Goal: Task Accomplishment & Management: Use online tool/utility

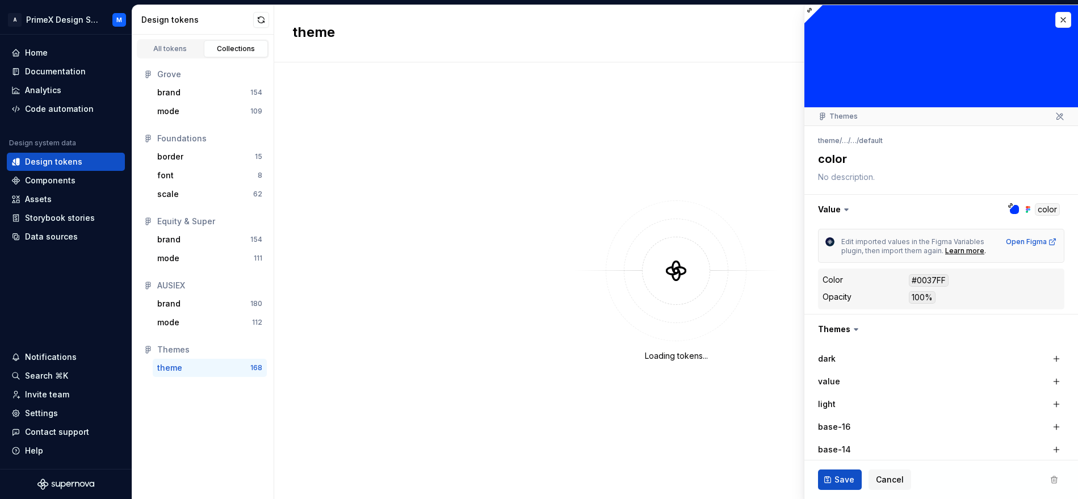
type textarea "*"
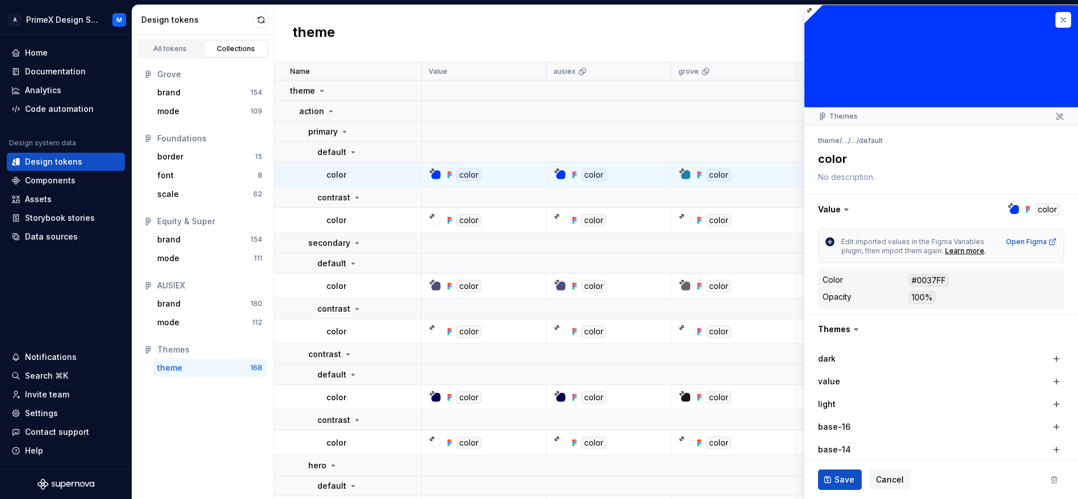
click at [1055, 26] on button "button" at bounding box center [1063, 20] width 16 height 16
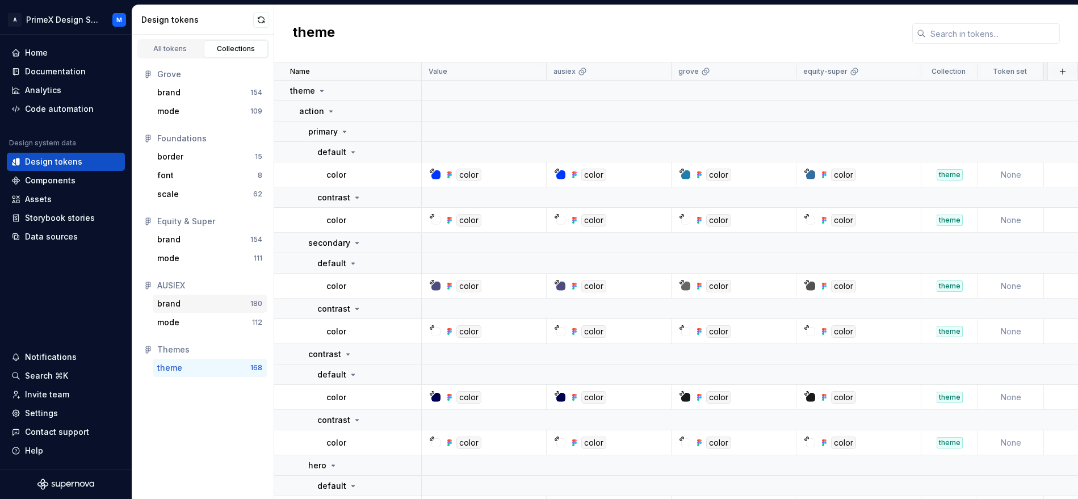
click at [186, 304] on div "brand" at bounding box center [203, 303] width 93 height 11
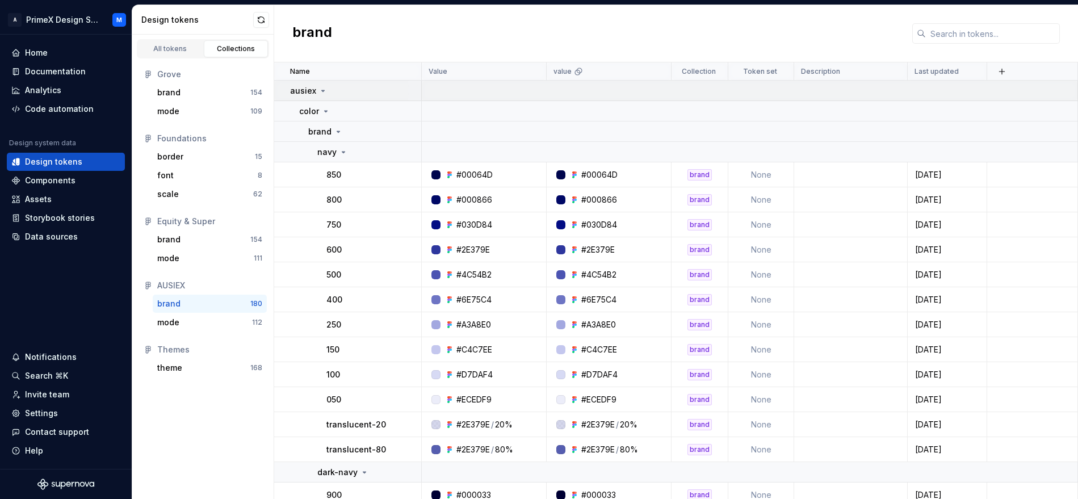
click at [314, 93] on p "ausiex" at bounding box center [303, 90] width 26 height 11
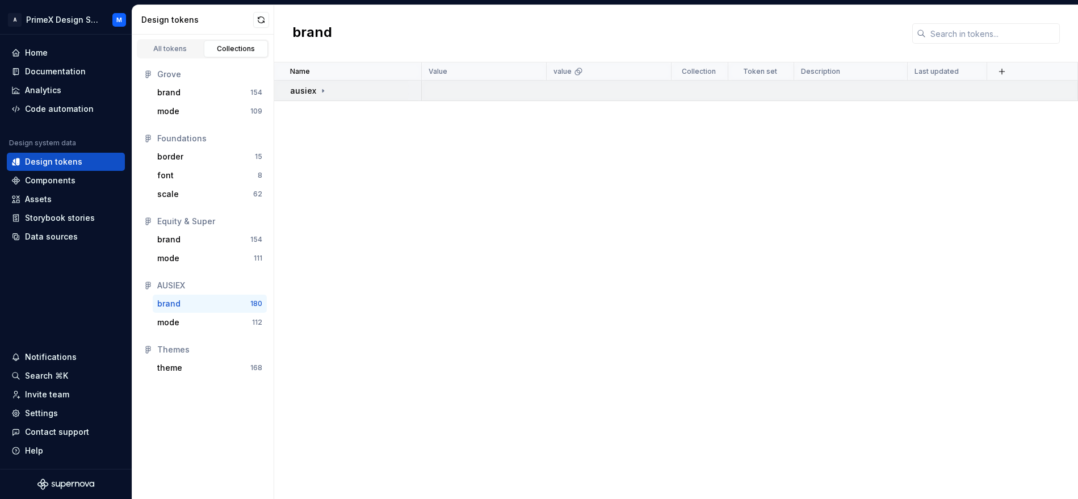
click at [321, 96] on td "ausiex" at bounding box center [348, 91] width 148 height 20
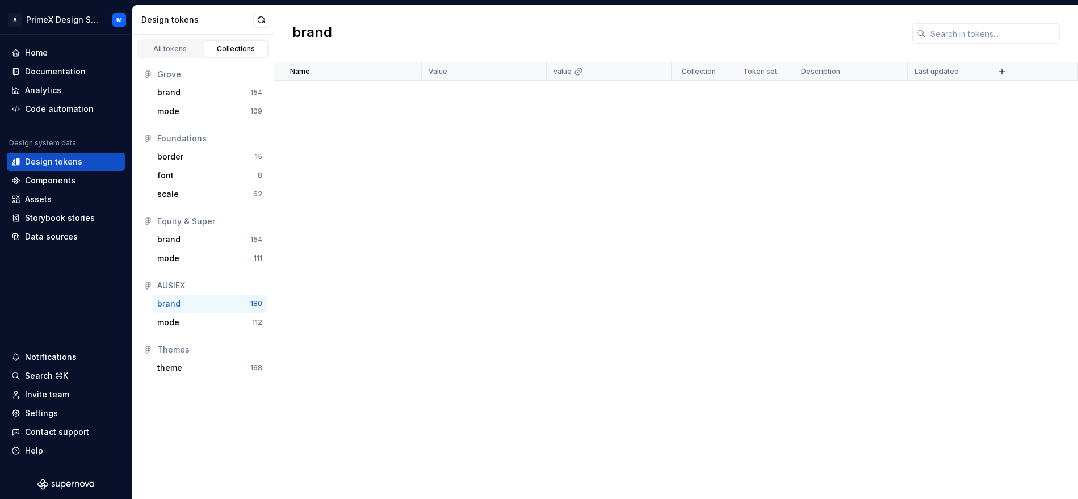
scroll to position [4506, 0]
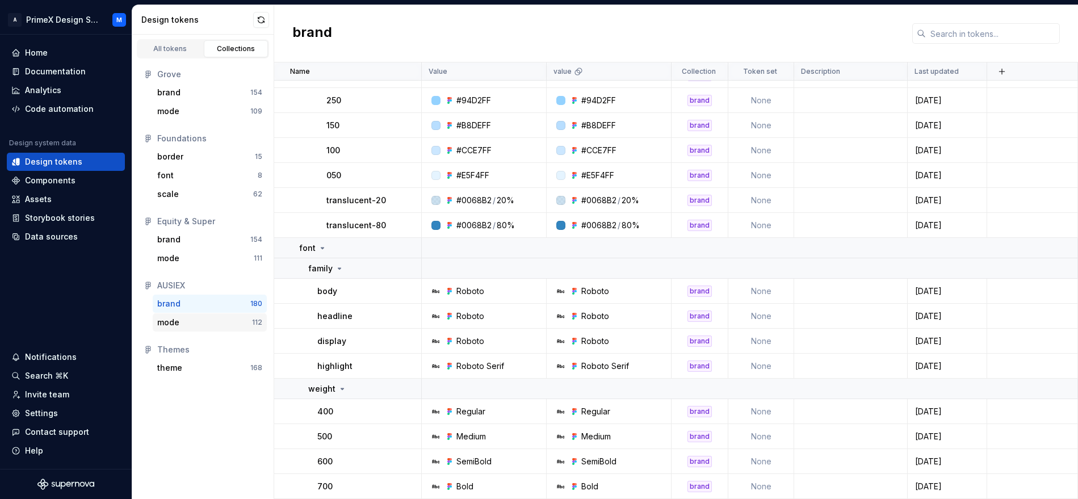
click at [212, 329] on div "mode 112" at bounding box center [210, 322] width 114 height 18
click at [213, 326] on div "mode" at bounding box center [204, 322] width 95 height 11
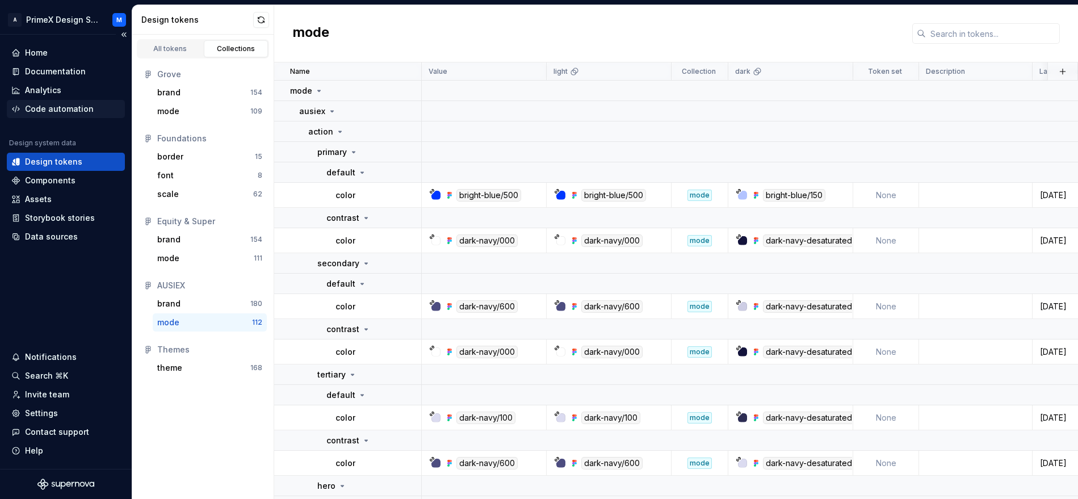
click at [61, 106] on div "Code automation" at bounding box center [59, 108] width 69 height 11
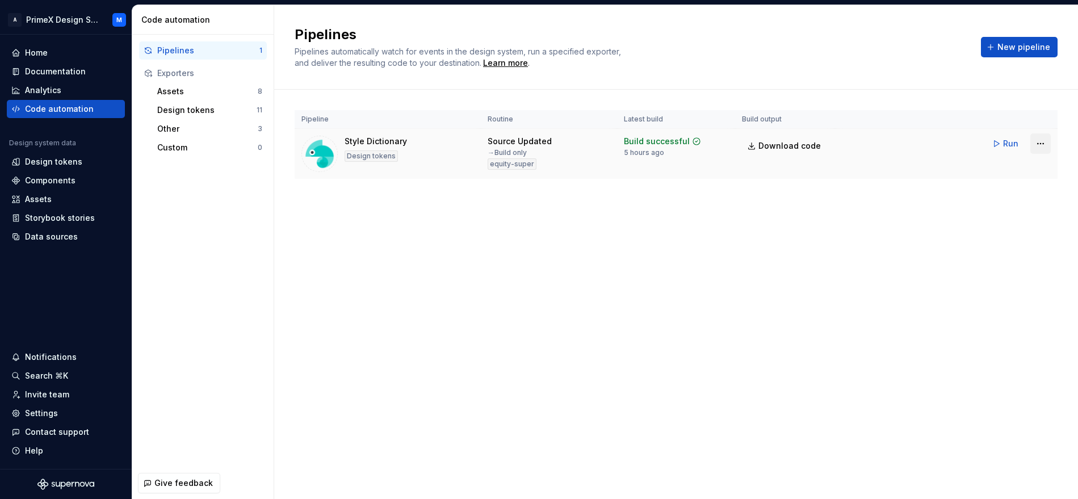
click at [1042, 139] on html "A PrimeX Design System M Home Documentation Analytics Code automation Design sy…" at bounding box center [539, 249] width 1078 height 499
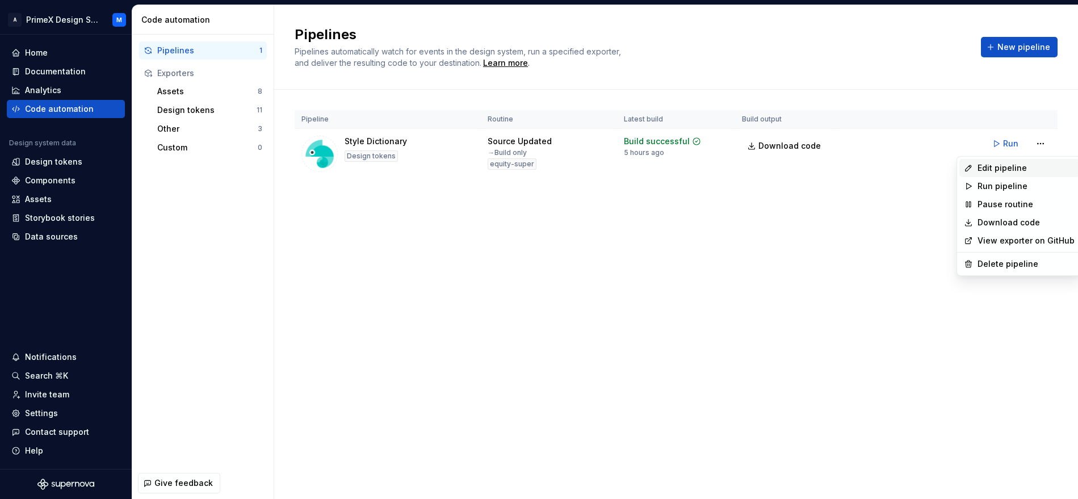
click at [988, 175] on div "Edit pipeline" at bounding box center [1019, 168] width 120 height 18
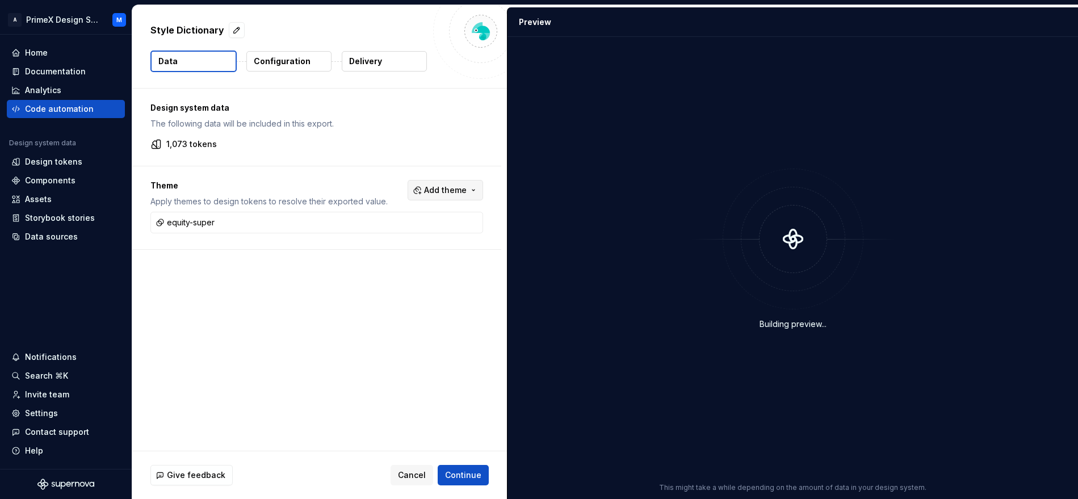
click at [460, 189] on span "Add theme" at bounding box center [445, 189] width 43 height 11
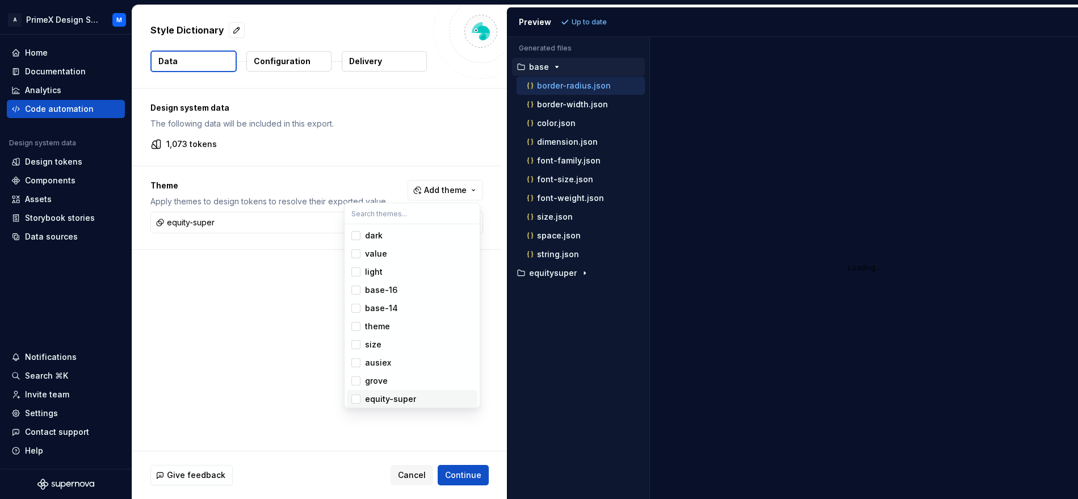
click at [352, 402] on div "Suggestions" at bounding box center [355, 398] width 9 height 9
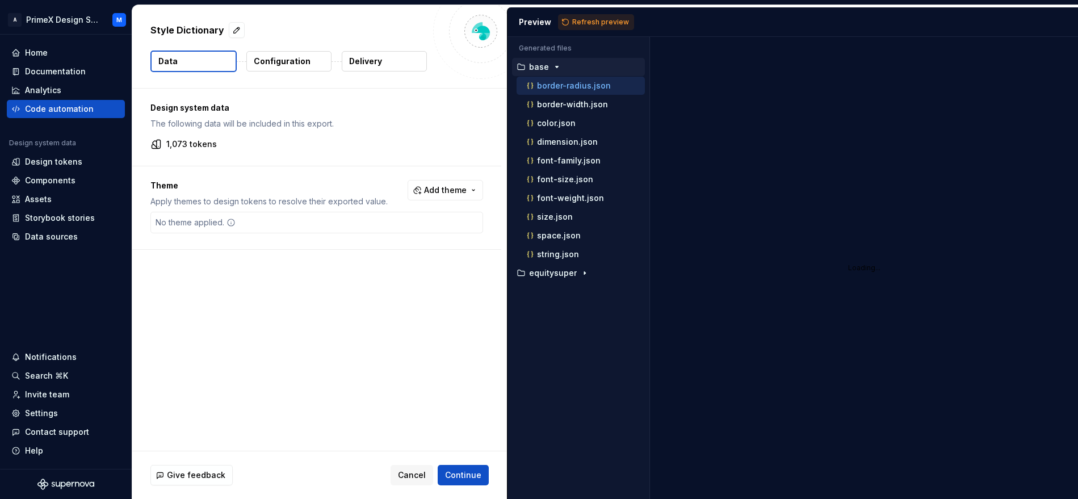
click at [451, 474] on html "A PrimeX Design System M Home Documentation Analytics Code automation Design sy…" at bounding box center [539, 249] width 1078 height 499
click at [572, 20] on span "Refresh preview" at bounding box center [600, 22] width 57 height 9
click at [550, 65] on div "button" at bounding box center [557, 66] width 14 height 9
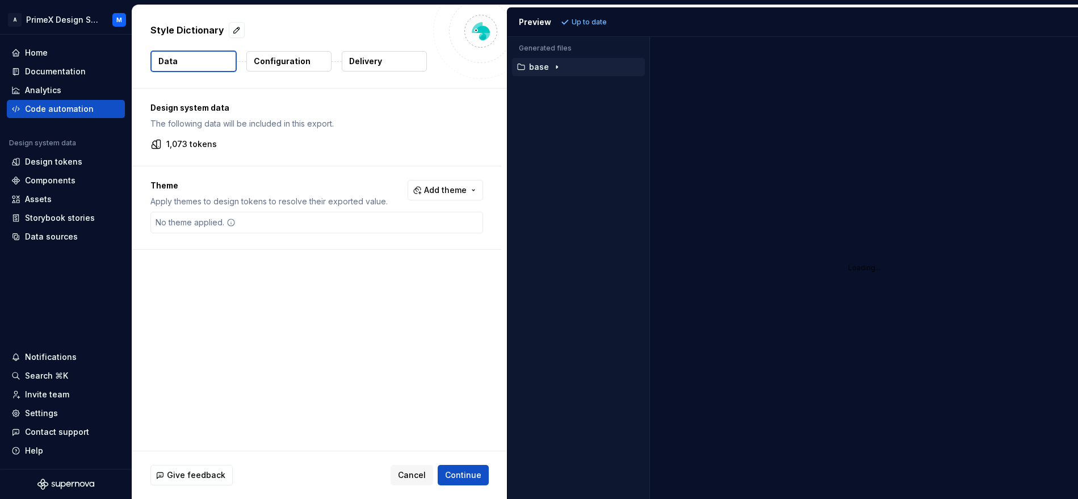
click at [547, 70] on p "base" at bounding box center [539, 66] width 20 height 9
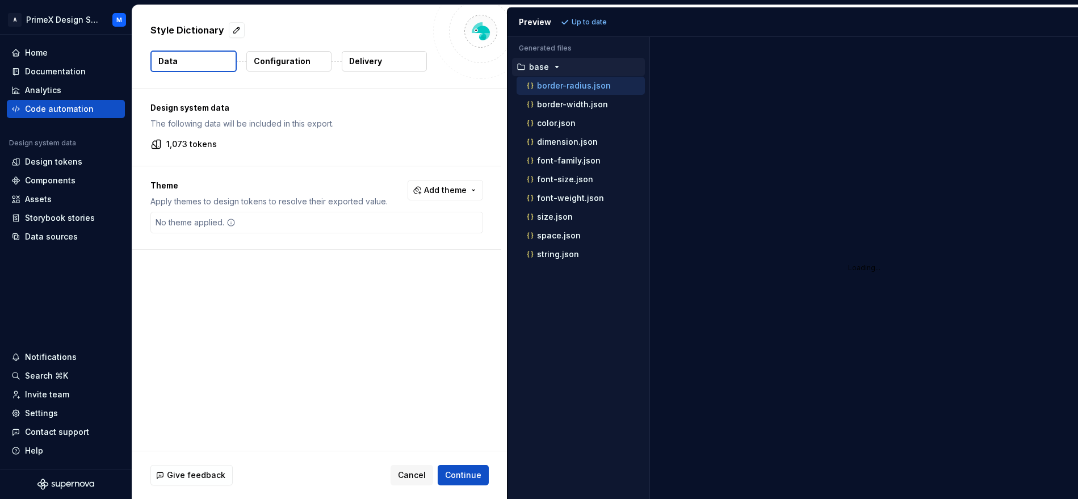
click at [547, 70] on p "base" at bounding box center [539, 66] width 20 height 9
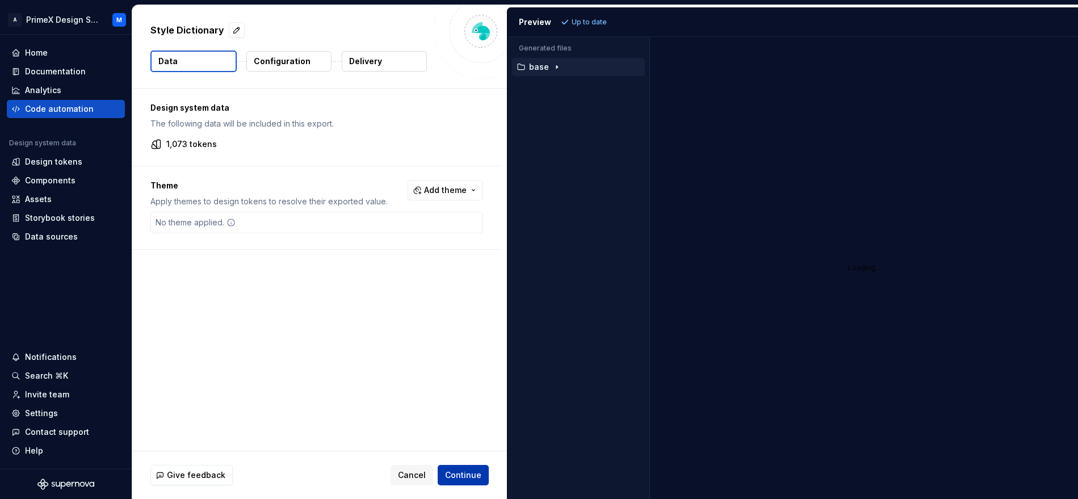
click at [468, 477] on span "Continue" at bounding box center [463, 474] width 36 height 11
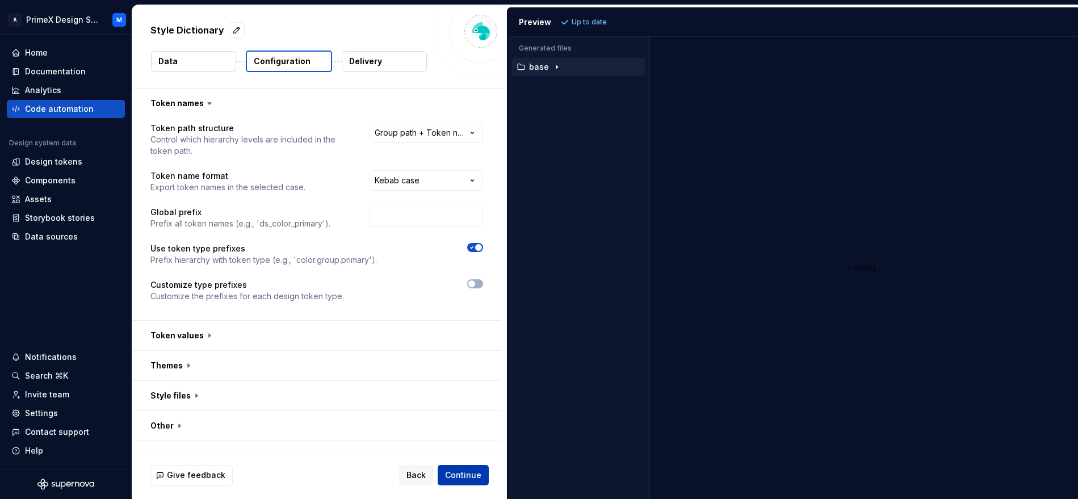
click at [460, 470] on span "Continue" at bounding box center [463, 474] width 36 height 11
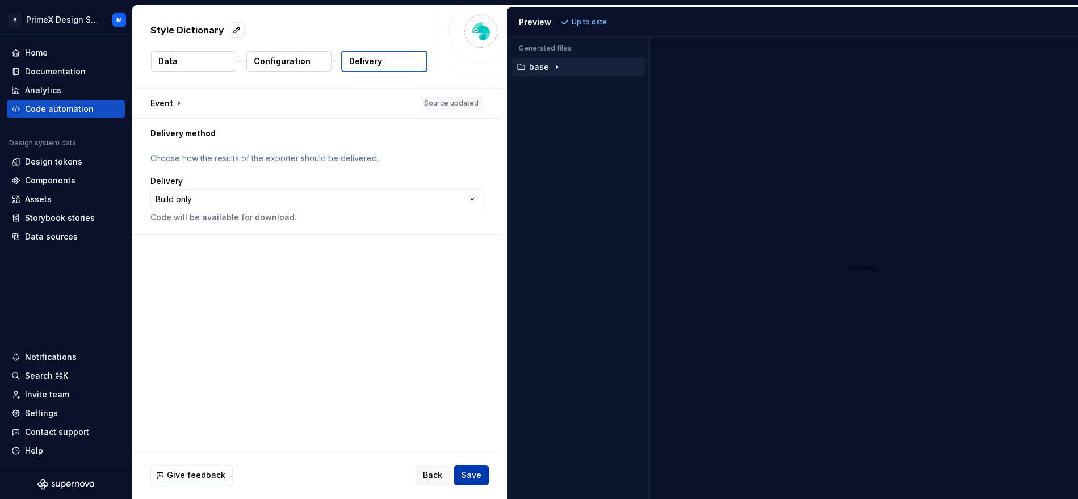
click at [472, 472] on span "Save" at bounding box center [471, 474] width 20 height 11
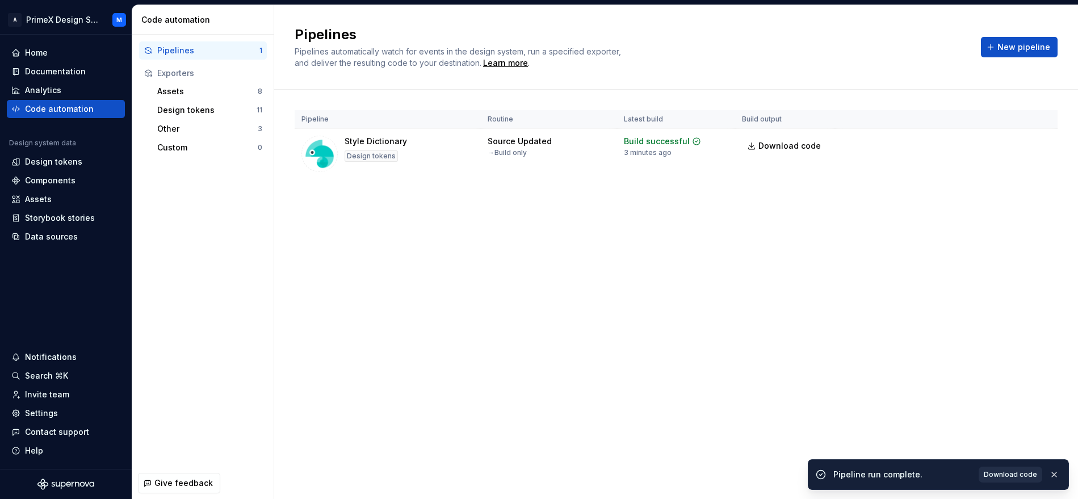
click at [1024, 473] on span "Download code" at bounding box center [1010, 474] width 53 height 9
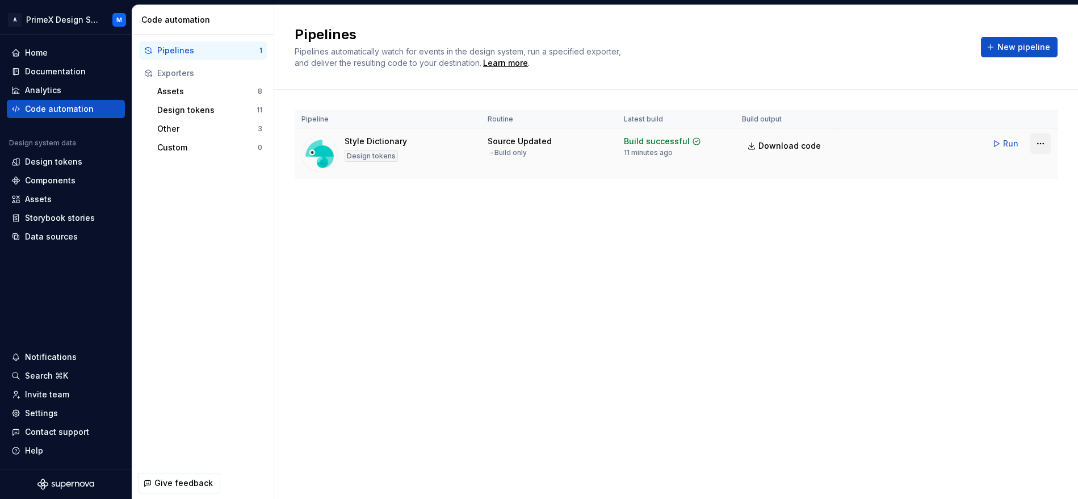
click at [1035, 142] on html "A PrimeX Design System M Home Documentation Analytics Code automation Design sy…" at bounding box center [539, 249] width 1078 height 499
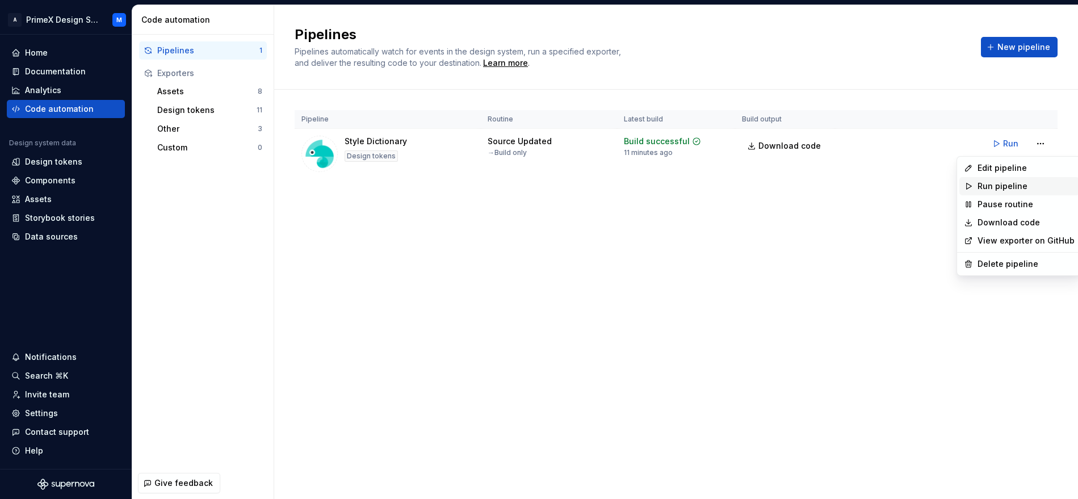
click at [1009, 192] on div "Run pipeline" at bounding box center [1019, 186] width 120 height 18
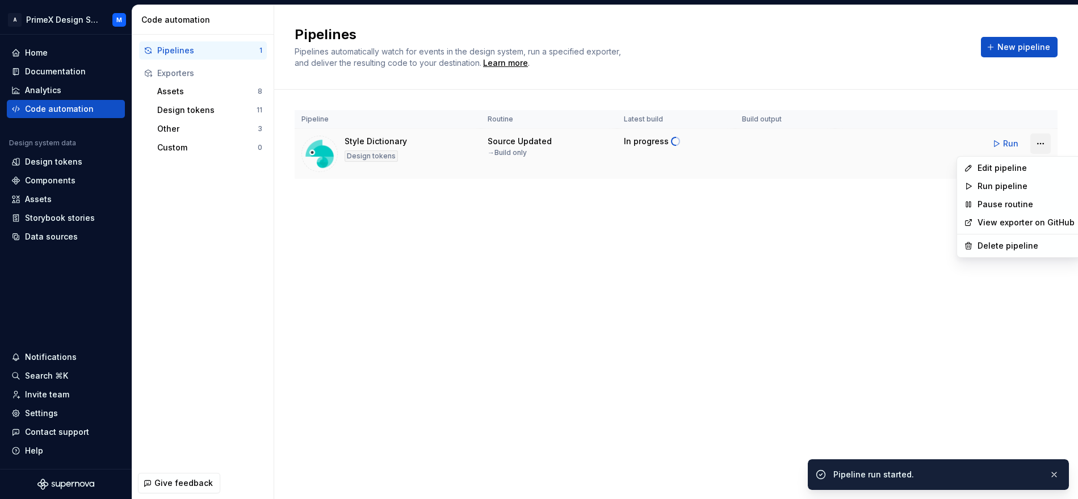
click at [1045, 145] on html "A PrimeX Design System M Home Documentation Analytics Code automation Design sy…" at bounding box center [539, 249] width 1078 height 499
click at [1011, 164] on div "Edit pipeline" at bounding box center [1025, 167] width 97 height 11
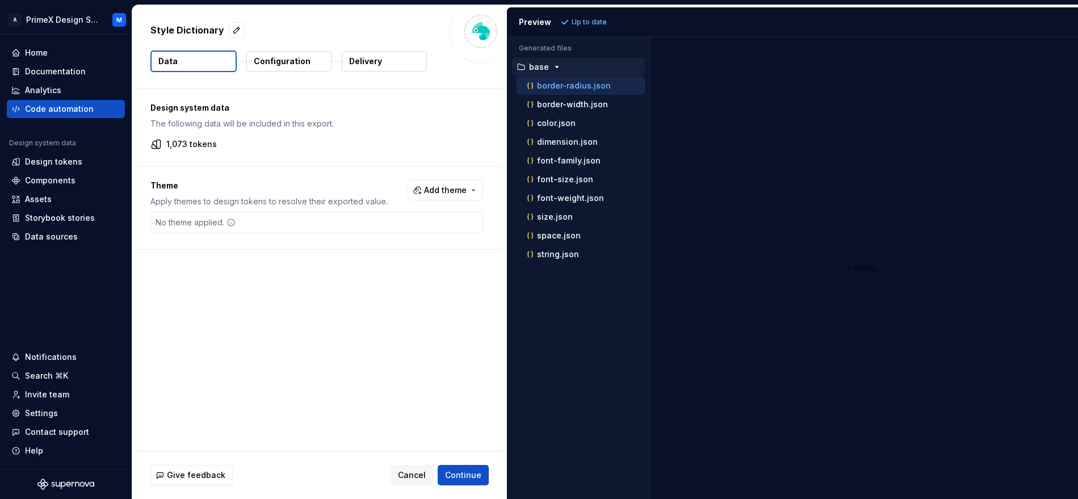
click at [201, 140] on p "1,073 tokens" at bounding box center [191, 143] width 51 height 11
click at [488, 27] on img at bounding box center [480, 31] width 23 height 23
click at [472, 192] on button "Add theme" at bounding box center [445, 190] width 75 height 20
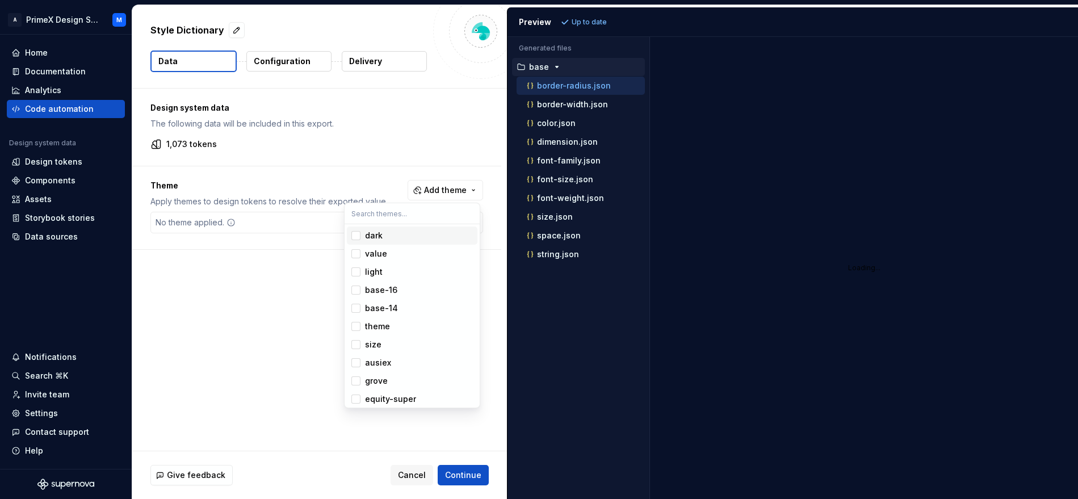
click at [189, 186] on html "A PrimeX Design System M Home Documentation Analytics Code automation Design sy…" at bounding box center [539, 249] width 1078 height 499
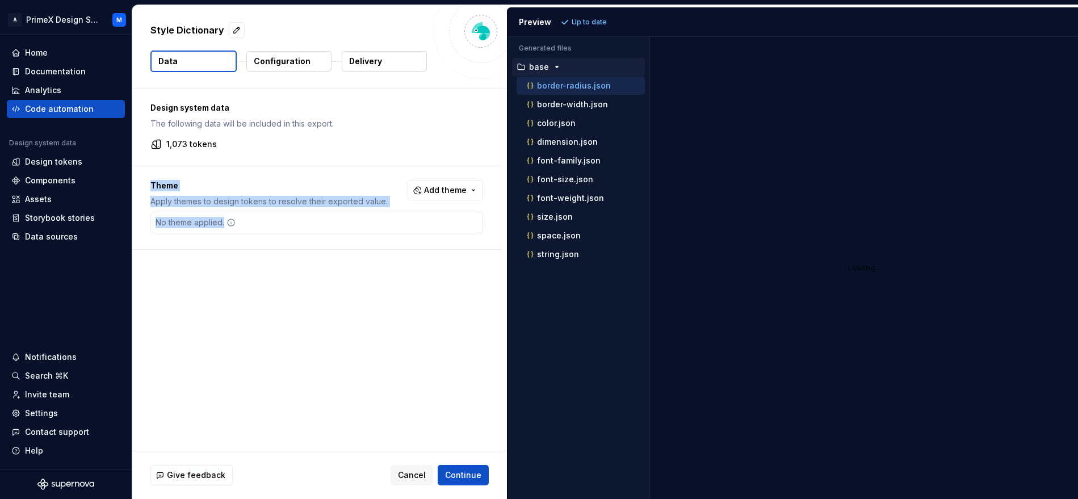
drag, startPoint x: 133, startPoint y: 171, endPoint x: 468, endPoint y: 215, distance: 337.7
click at [468, 215] on div "Theme Apply themes to design tokens to resolve their exported value. Add theme …" at bounding box center [316, 207] width 369 height 83
copy div "Theme Apply themes to design tokens to resolve their exported value. Add theme …"
click at [402, 473] on span "Cancel" at bounding box center [412, 474] width 28 height 11
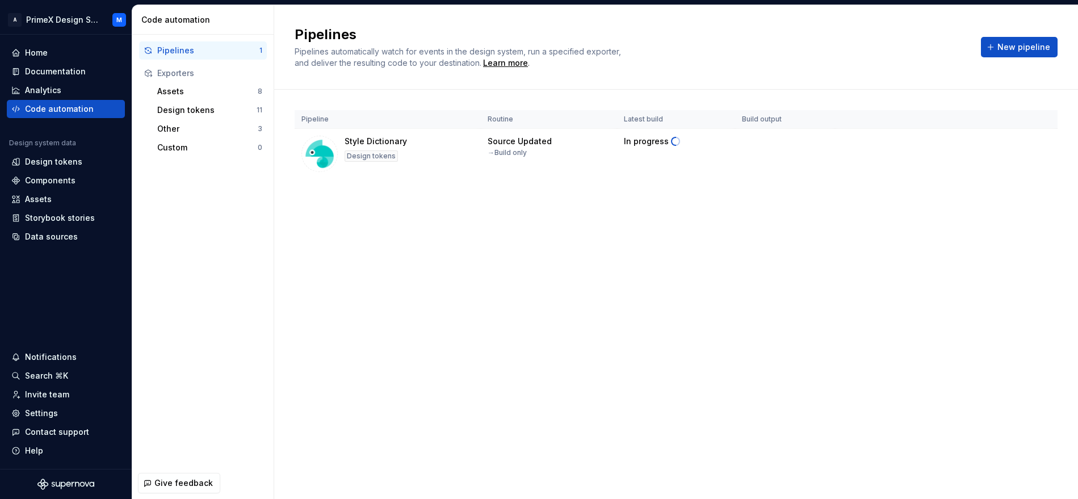
click at [408, 404] on div "Pipelines Pipelines automatically watch for events in the design system, run a …" at bounding box center [676, 252] width 804 height 494
